Goal: Information Seeking & Learning: Learn about a topic

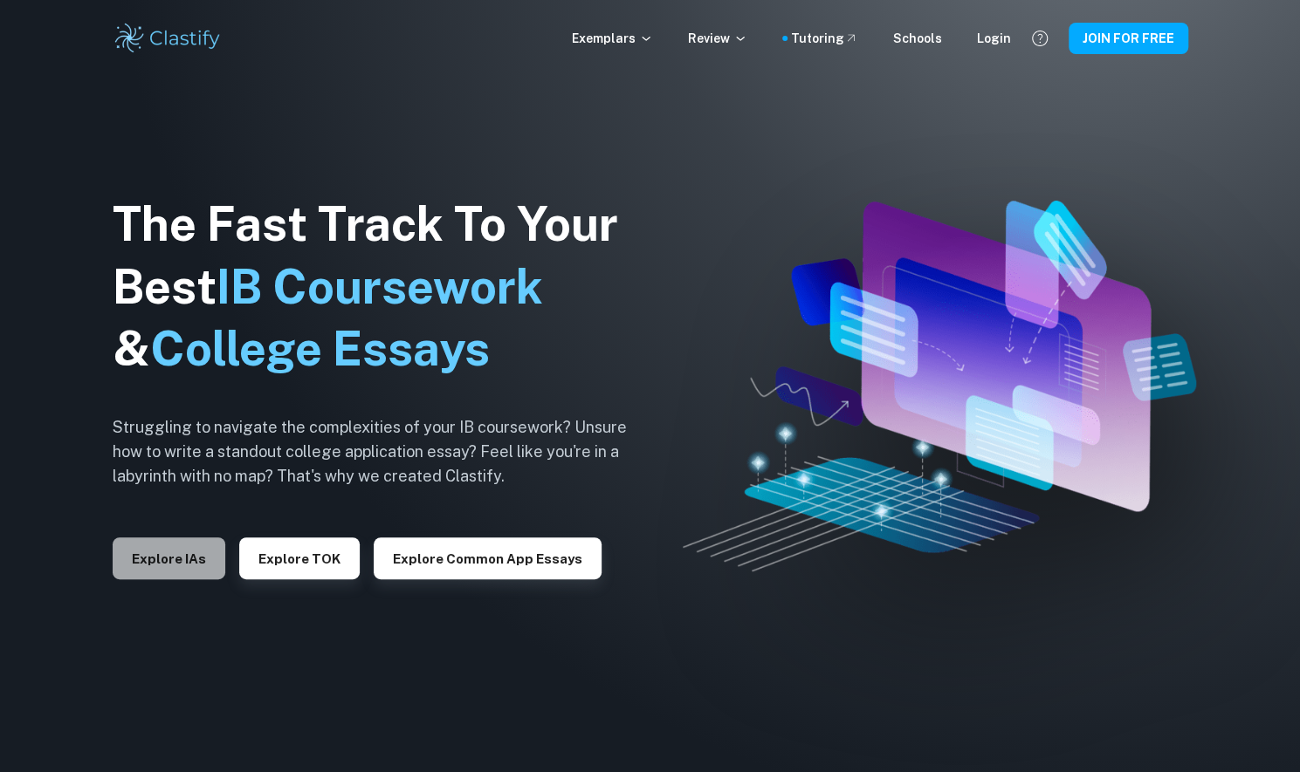
click at [176, 580] on button "Explore IAs" at bounding box center [169, 559] width 113 height 42
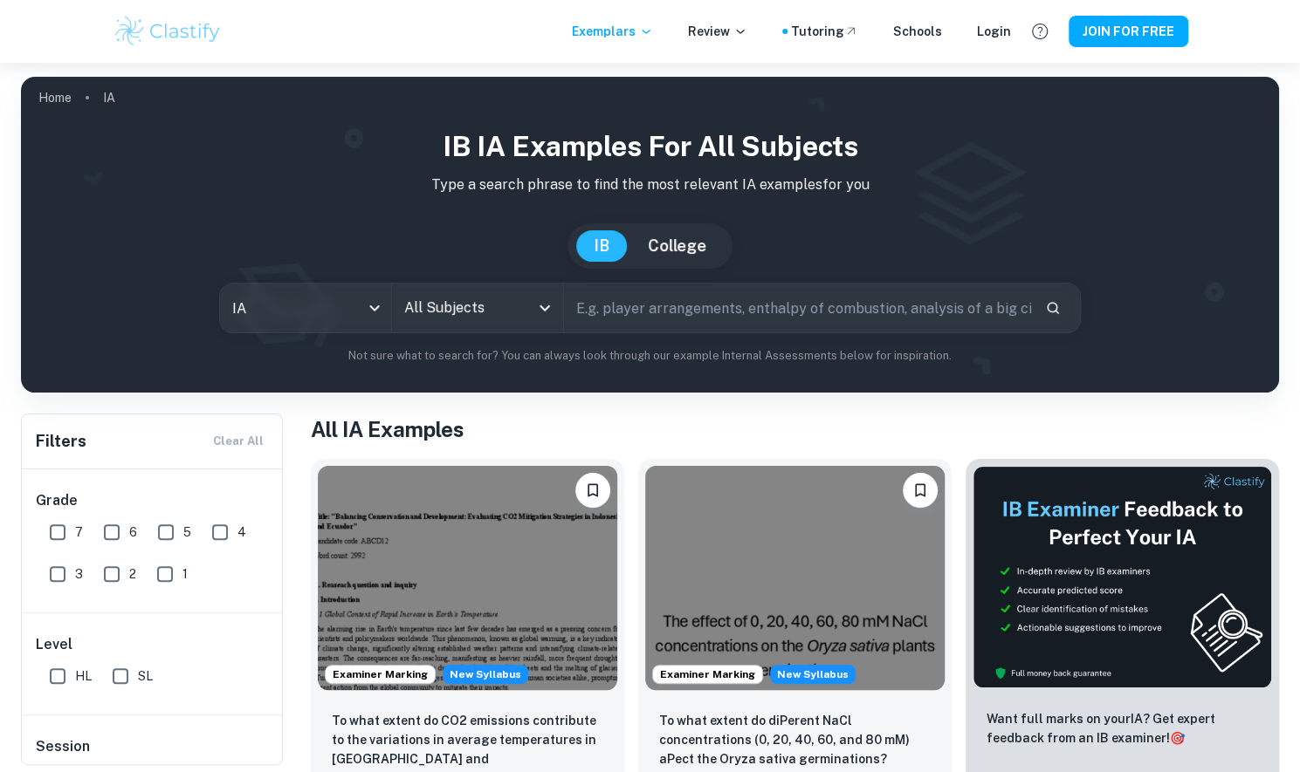
click at [780, 305] on input "text" at bounding box center [797, 308] width 467 height 49
type input "antioxidant"
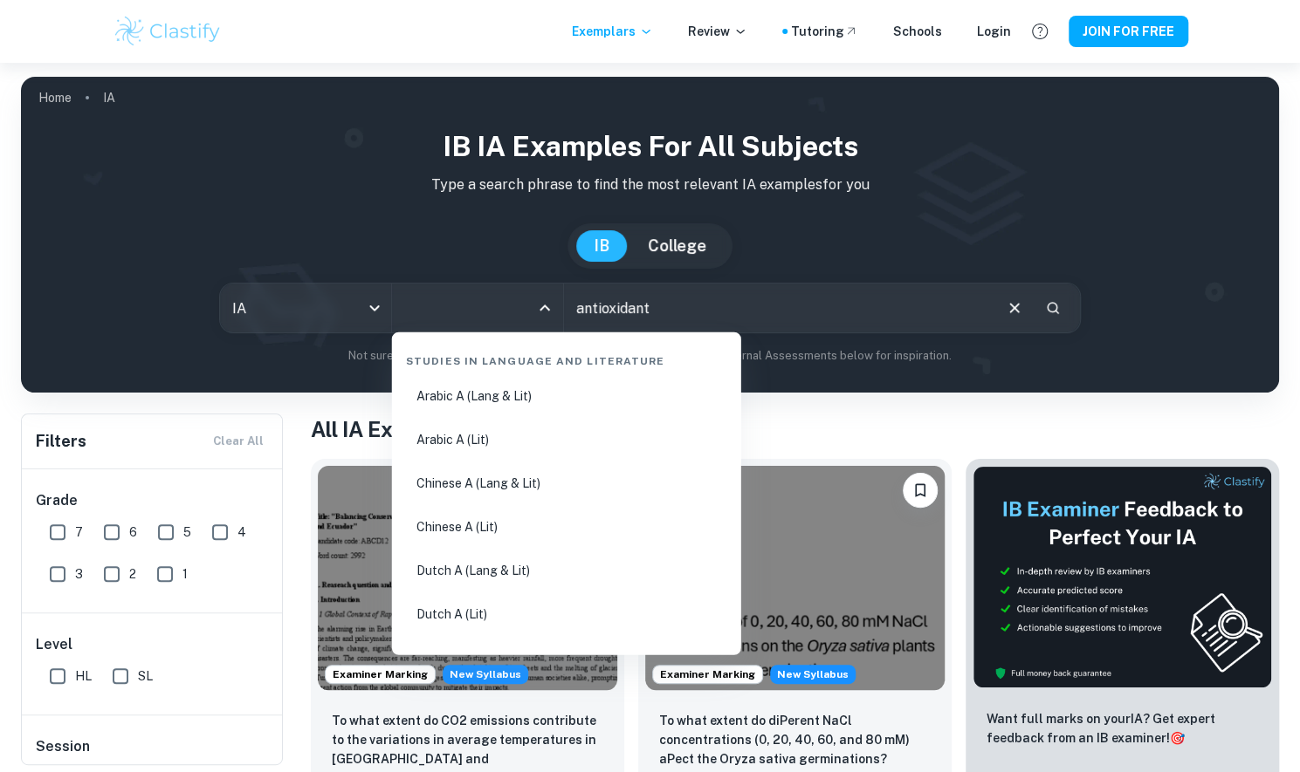
click at [443, 314] on input "All Subjects" at bounding box center [464, 308] width 129 height 33
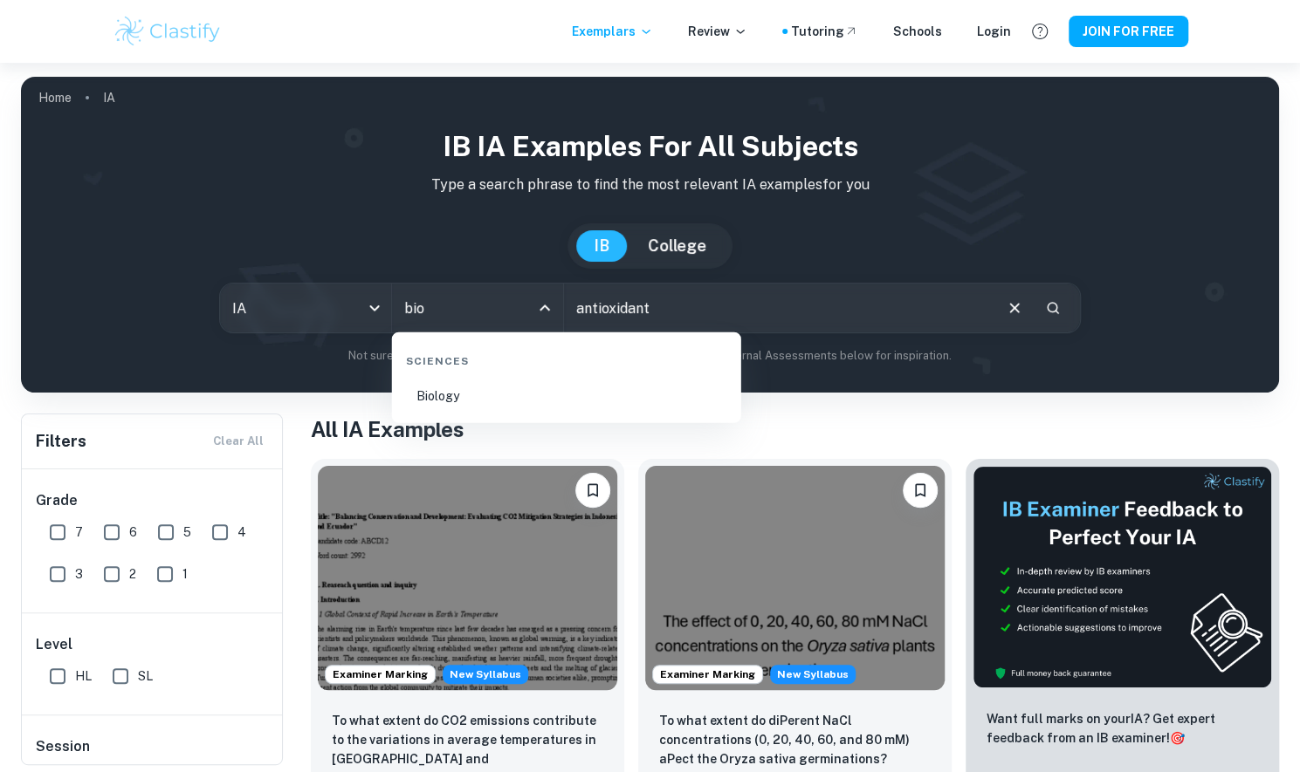
click at [477, 396] on li "Biology" at bounding box center [566, 396] width 335 height 40
type input "Biology"
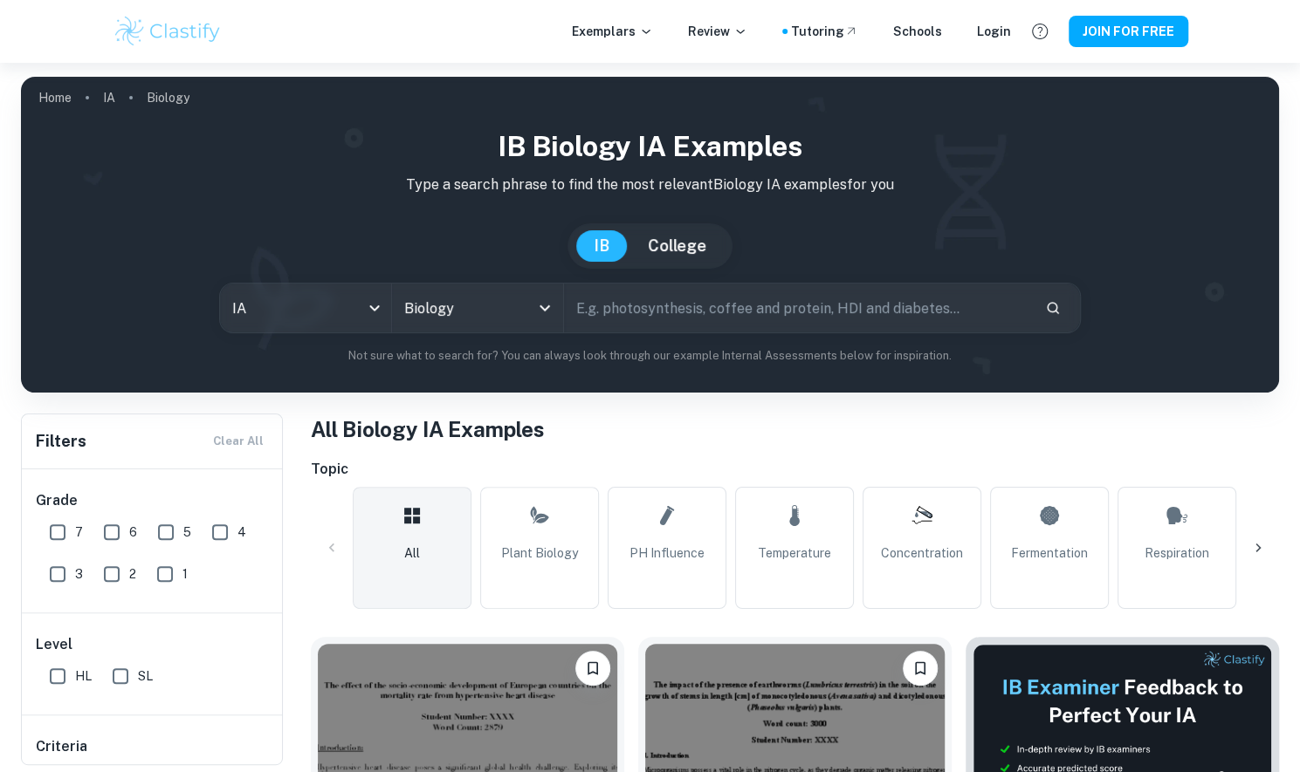
click at [758, 315] on input "text" at bounding box center [797, 308] width 467 height 49
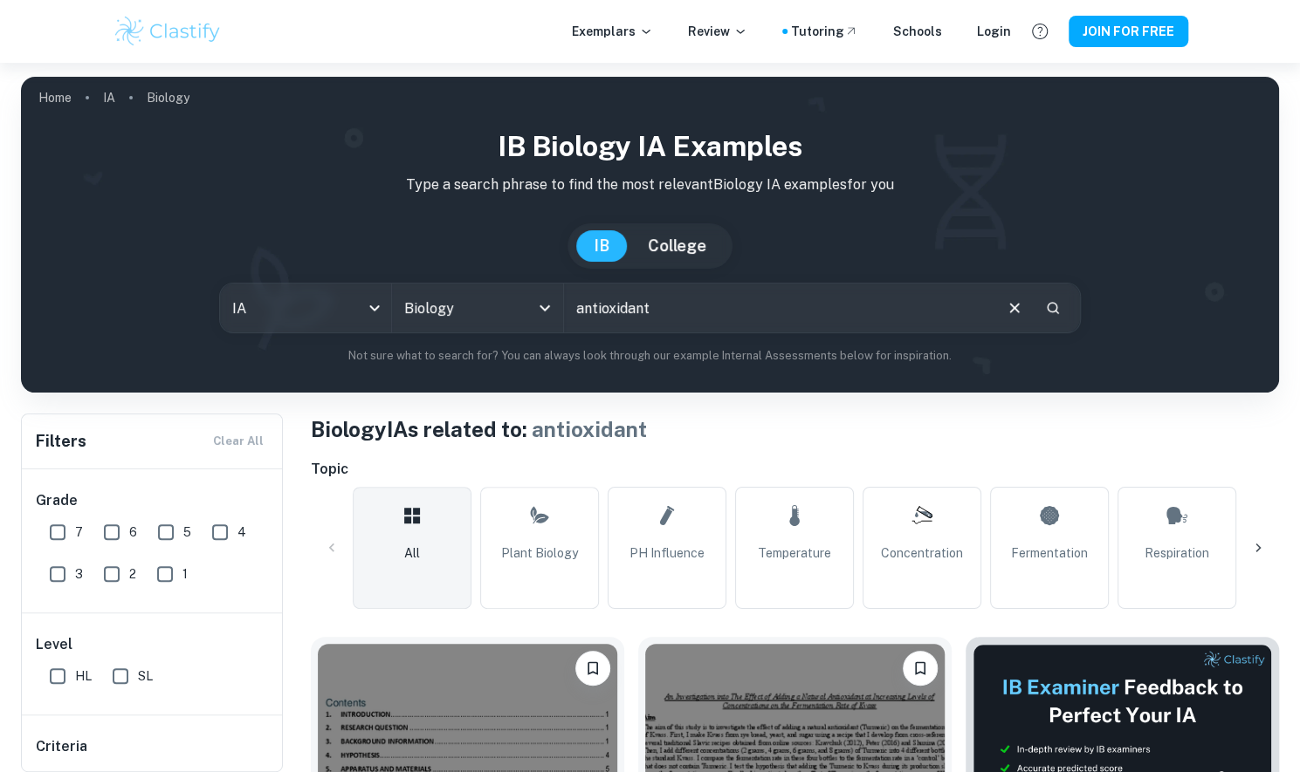
scroll to position [206, 0]
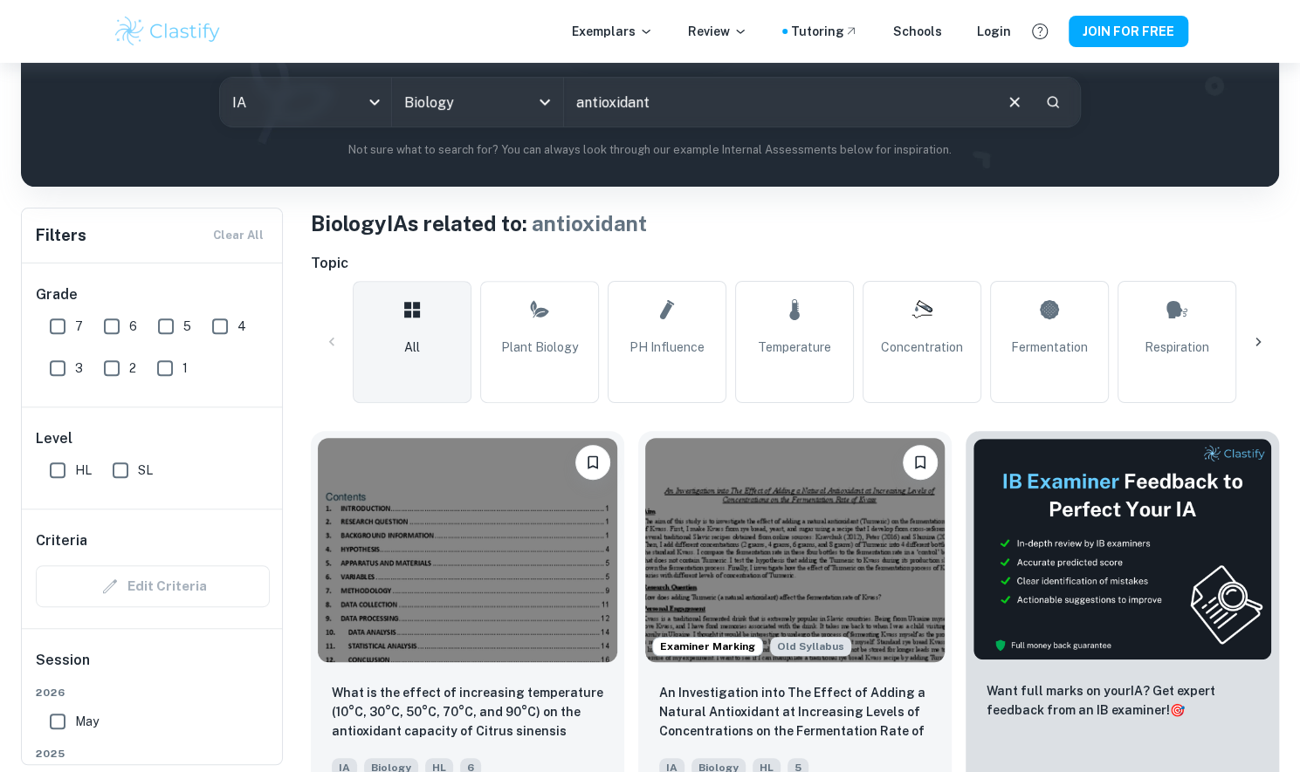
click at [848, 107] on input "antioxidant" at bounding box center [777, 102] width 427 height 49
type input "antioxidant tea"
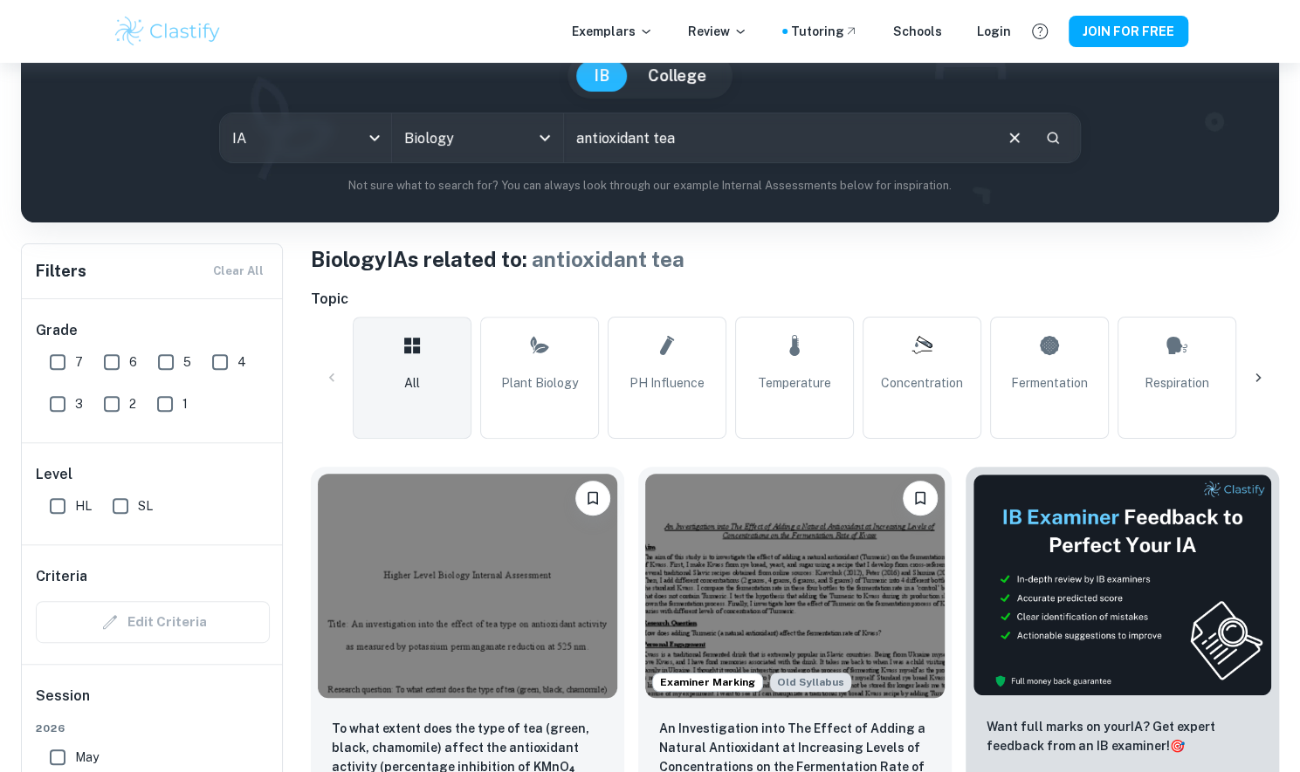
scroll to position [303, 0]
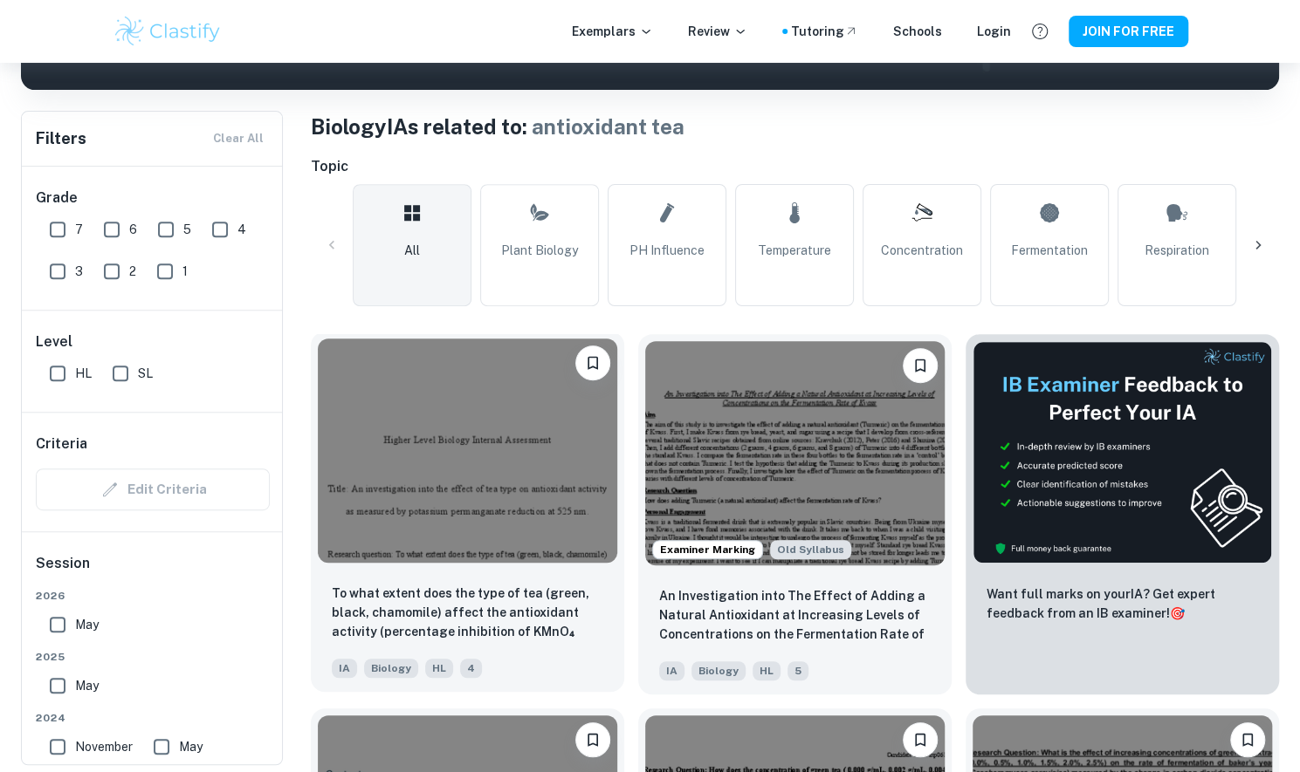
click at [512, 498] on img at bounding box center [467, 451] width 299 height 224
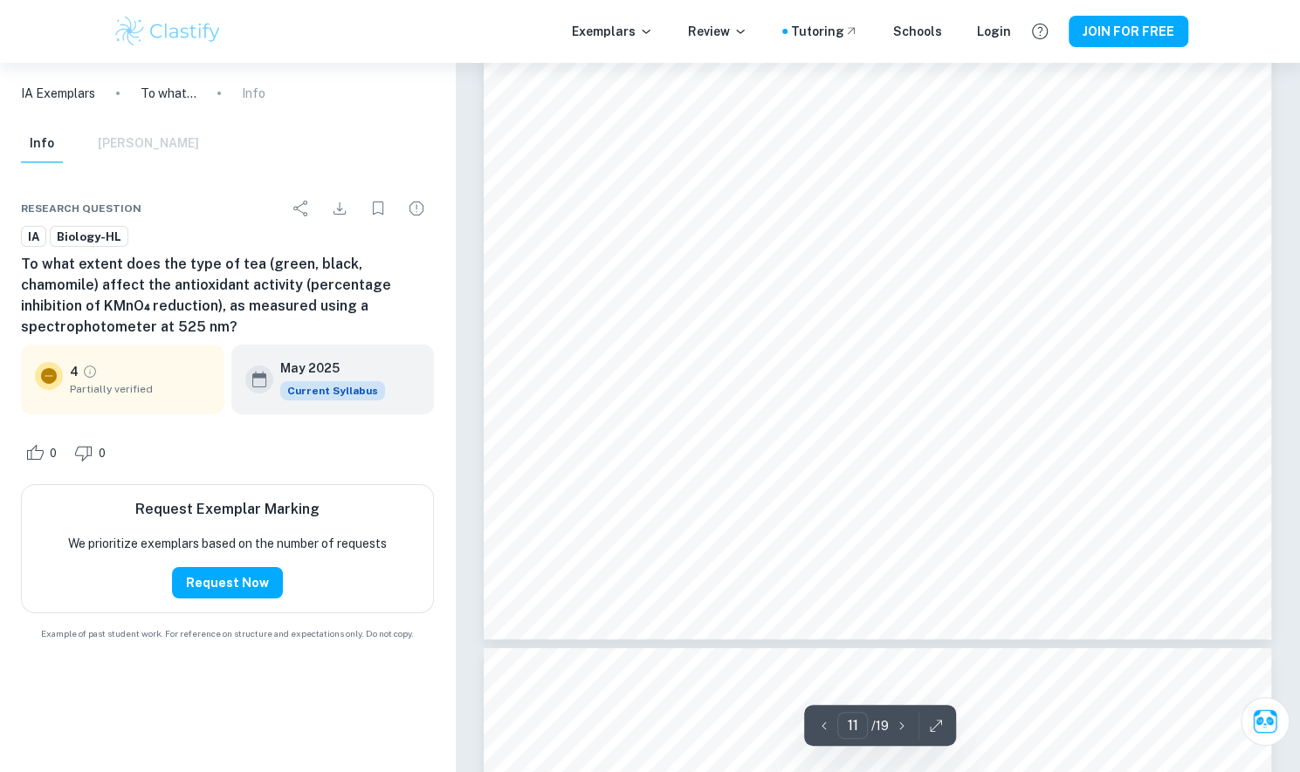
scroll to position [11114, 0]
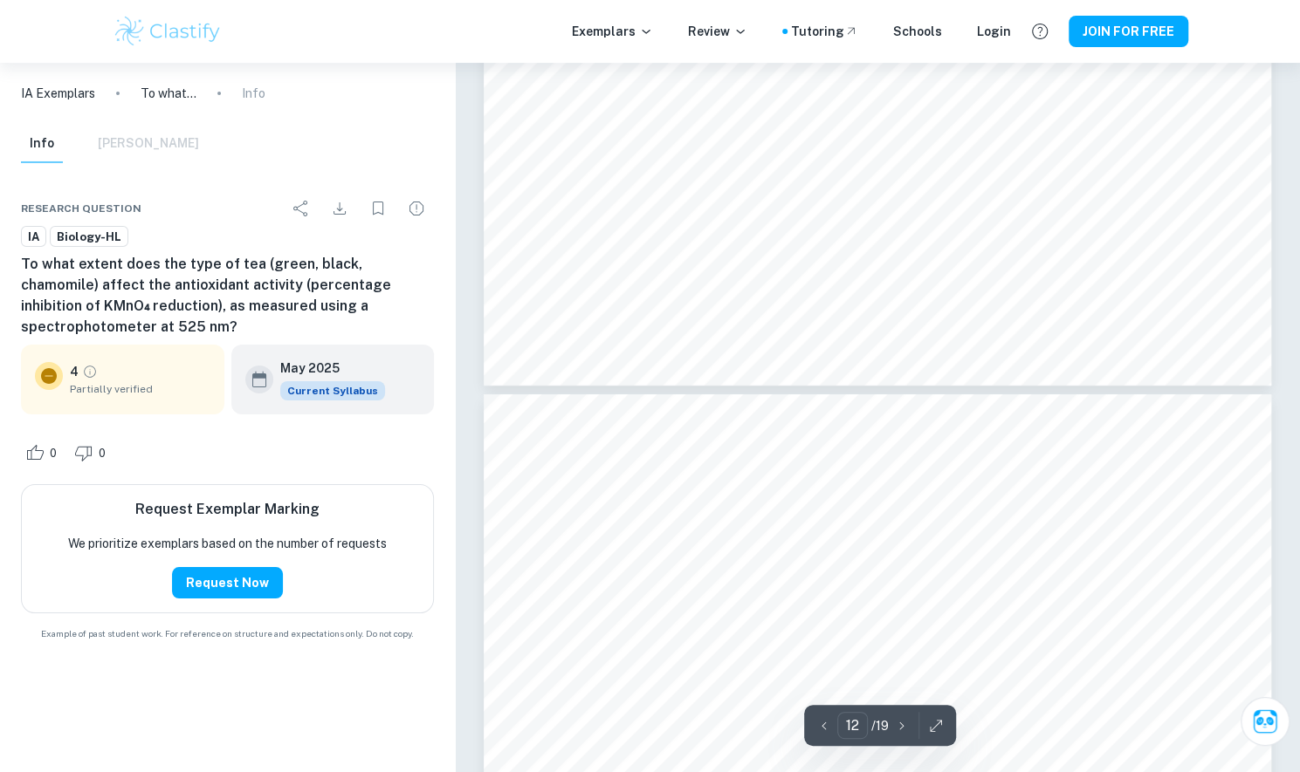
type input "11"
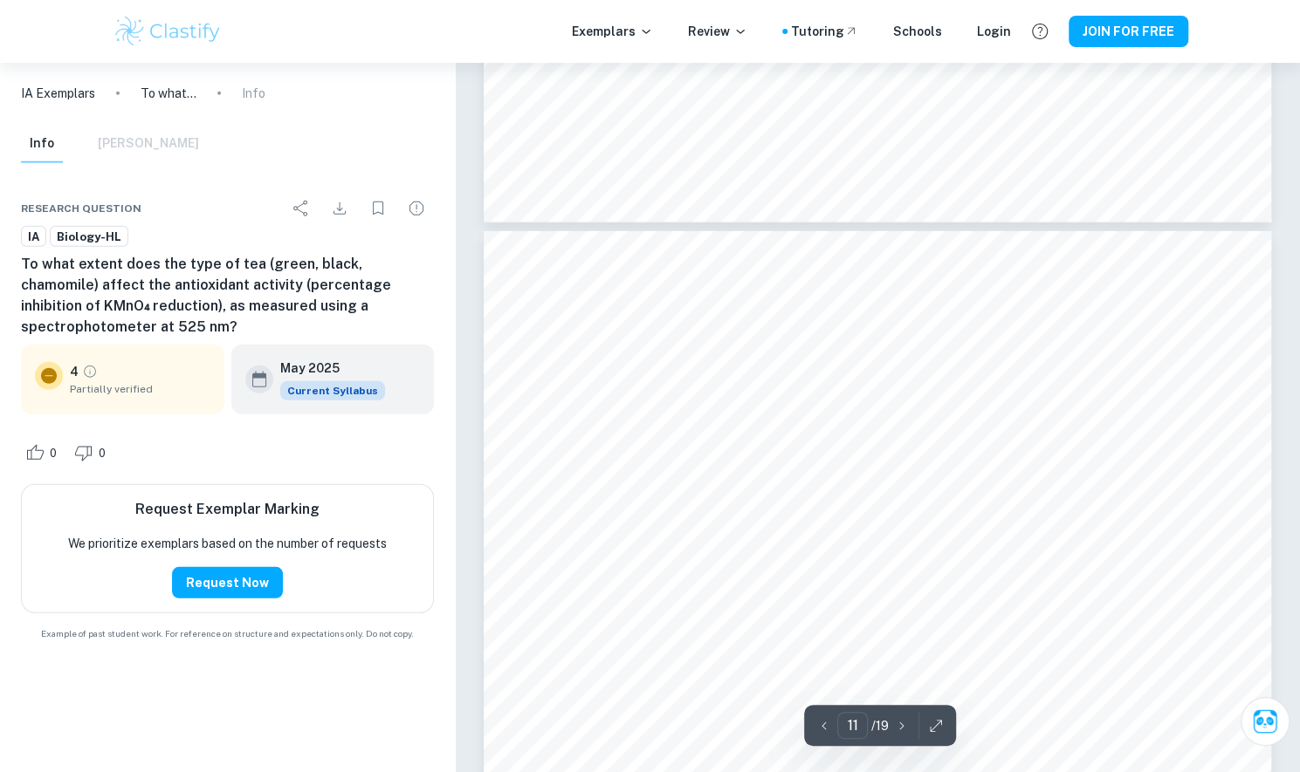
scroll to position [10500, 0]
